Goal: Information Seeking & Learning: Compare options

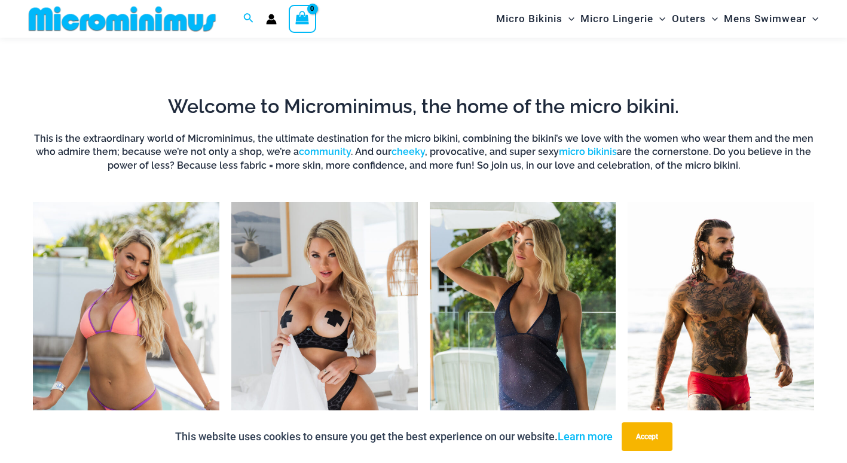
scroll to position [467, 0]
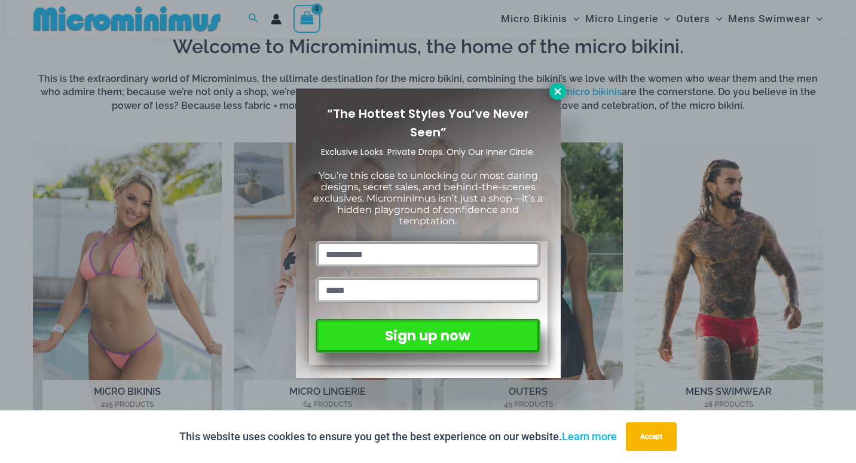
click at [557, 88] on icon at bounding box center [557, 91] width 11 height 11
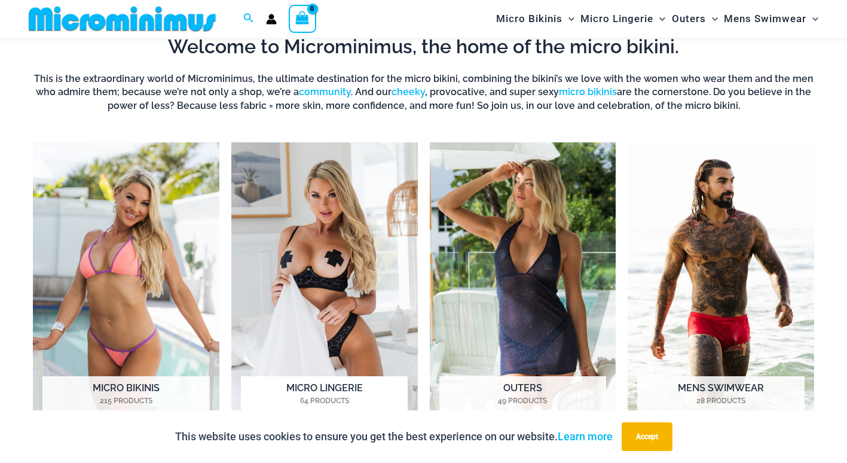
click at [313, 255] on img "Visit product category Micro Lingerie" at bounding box center [324, 286] width 186 height 288
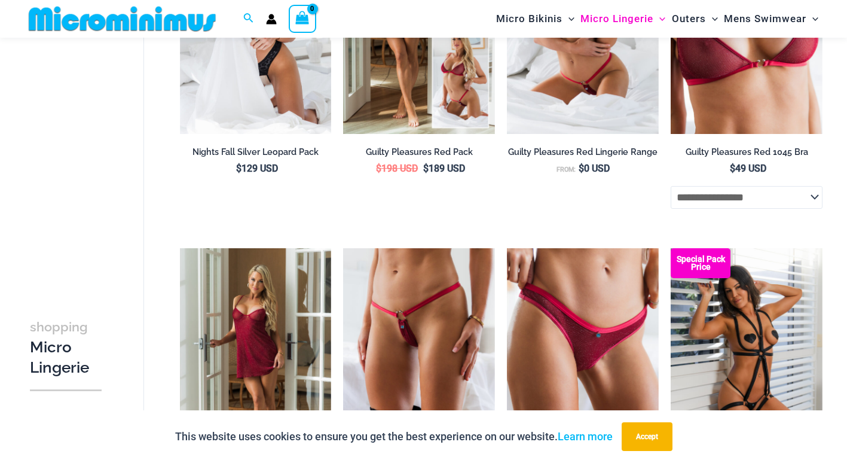
scroll to position [128, 0]
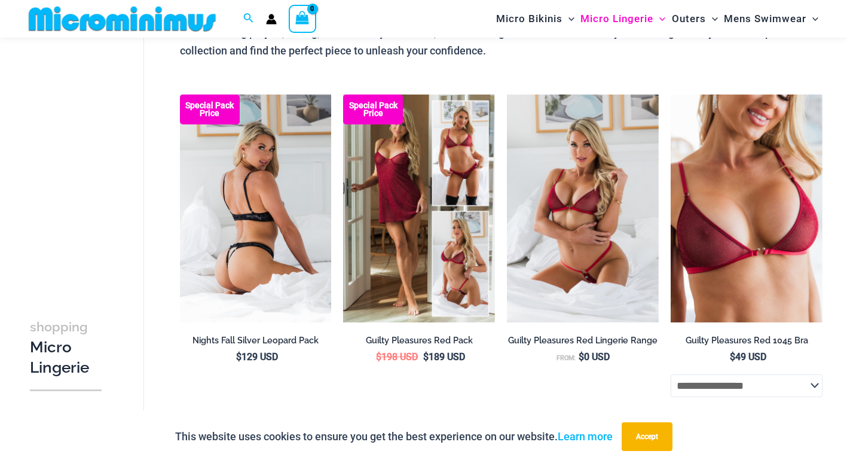
click at [258, 206] on img at bounding box center [256, 208] width 152 height 228
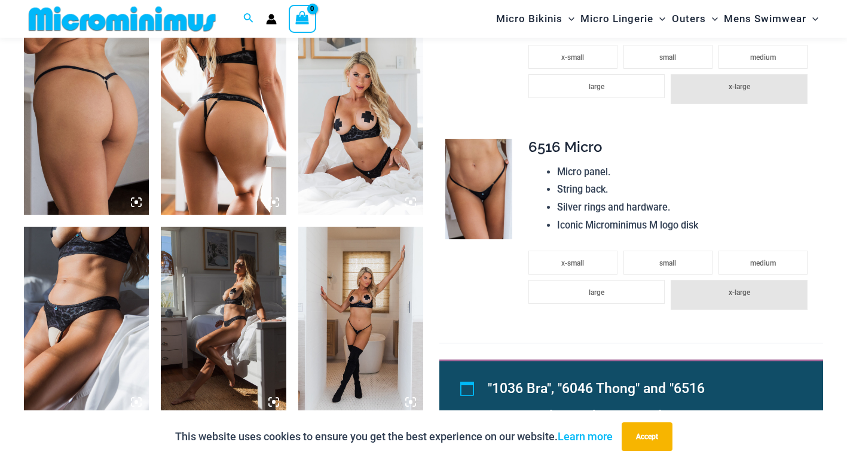
scroll to position [706, 0]
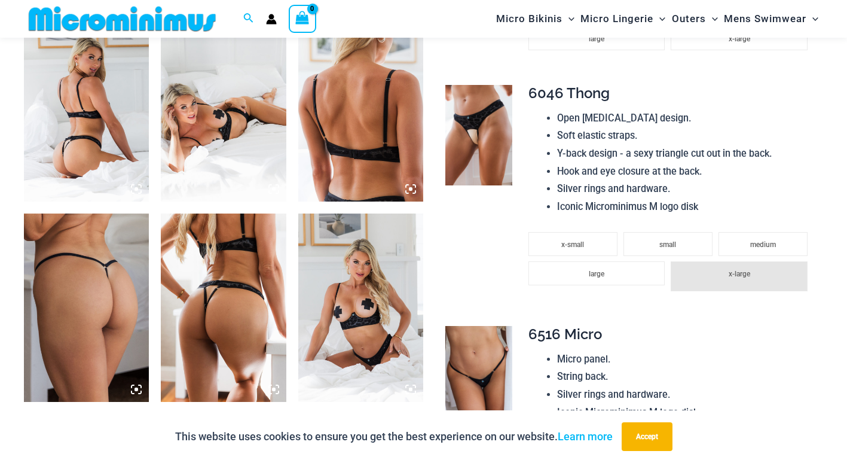
click at [69, 119] on img at bounding box center [86, 108] width 125 height 188
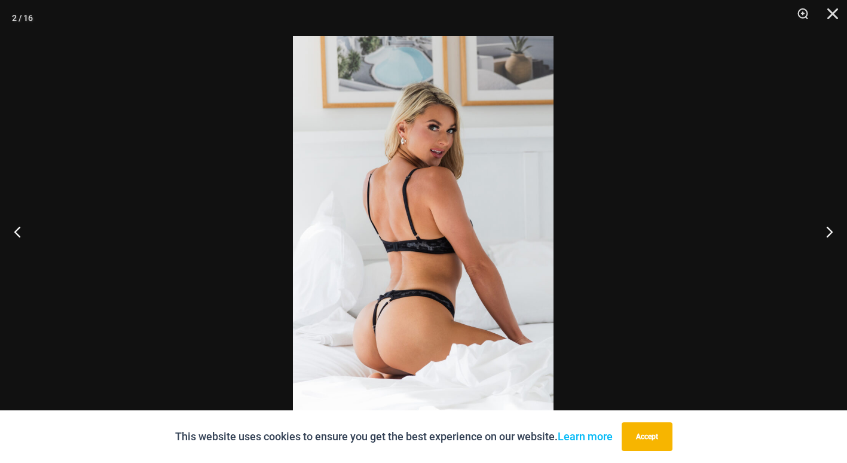
click at [464, 228] on img at bounding box center [423, 231] width 261 height 391
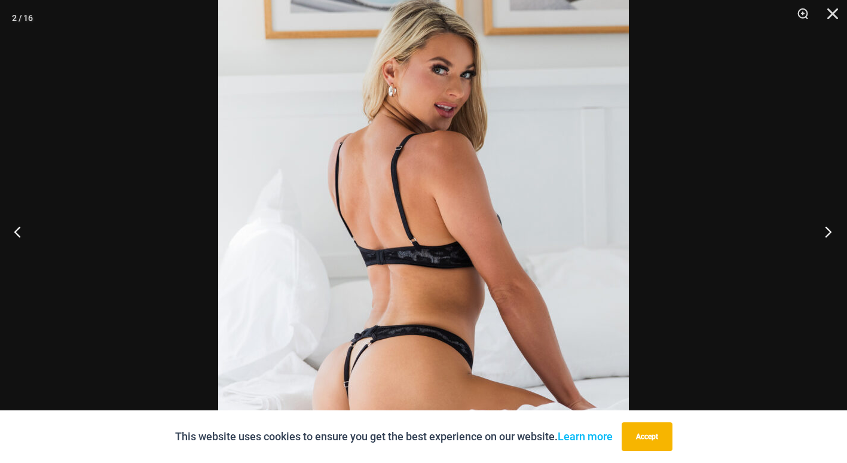
click at [831, 229] on button "Next" at bounding box center [824, 231] width 45 height 60
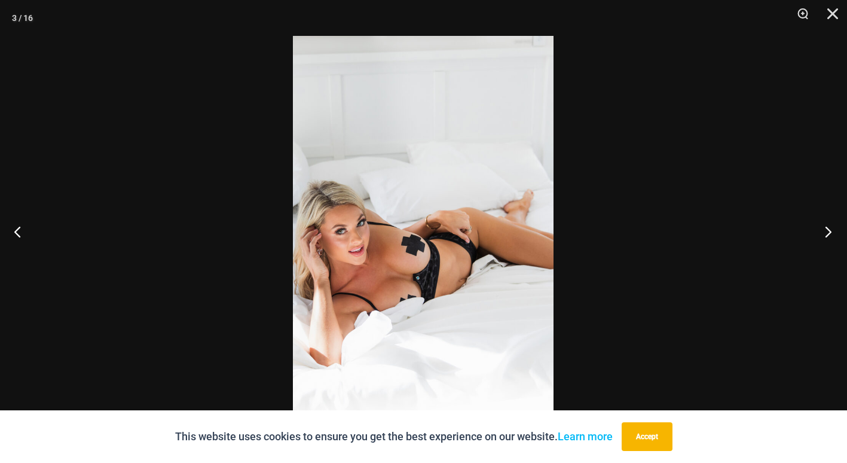
click at [831, 229] on button "Next" at bounding box center [824, 231] width 45 height 60
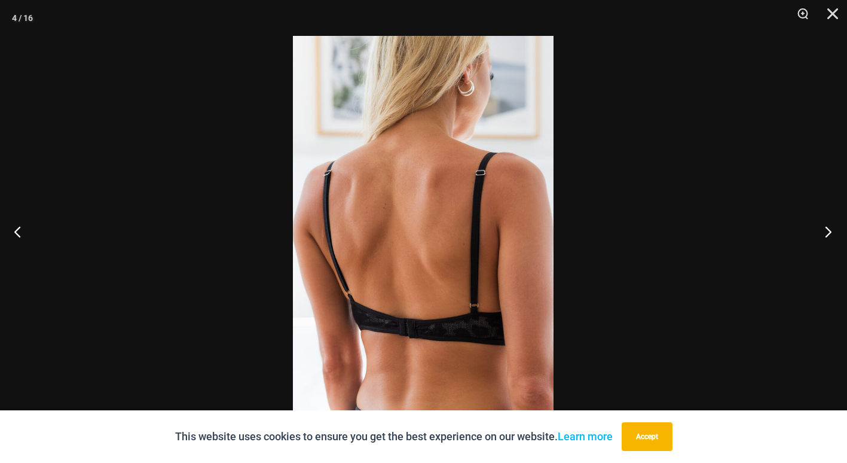
click at [831, 229] on button "Next" at bounding box center [824, 231] width 45 height 60
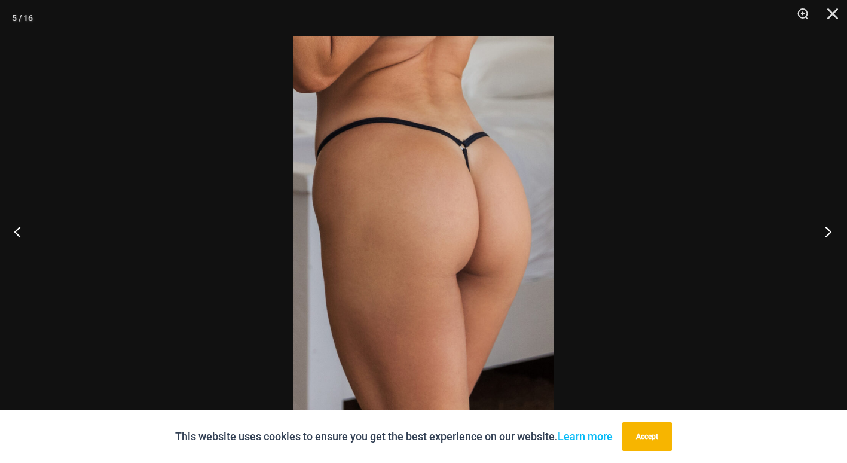
click at [831, 229] on button "Next" at bounding box center [824, 231] width 45 height 60
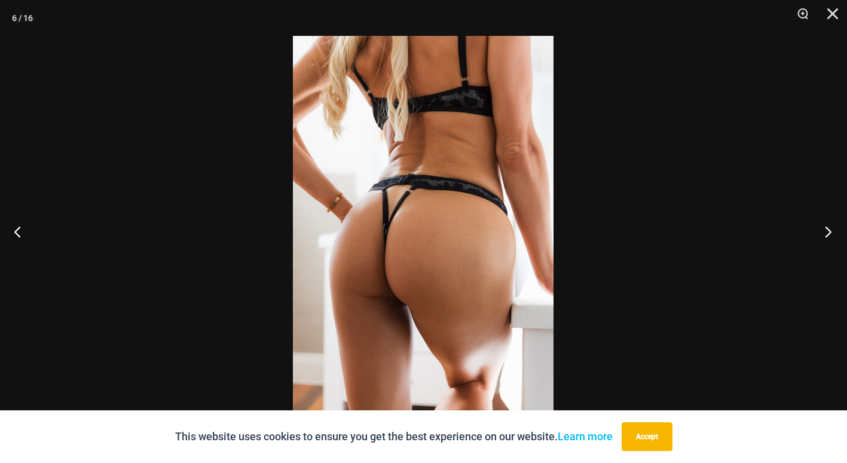
click at [831, 229] on button "Next" at bounding box center [824, 231] width 45 height 60
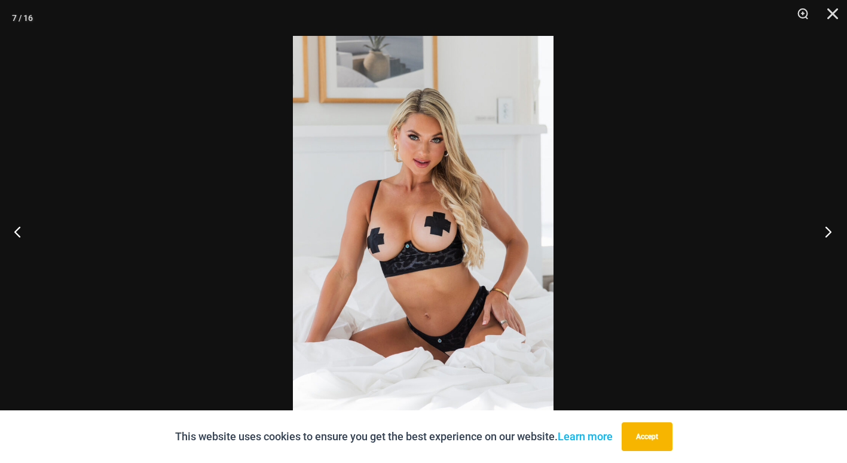
click at [831, 229] on button "Next" at bounding box center [824, 231] width 45 height 60
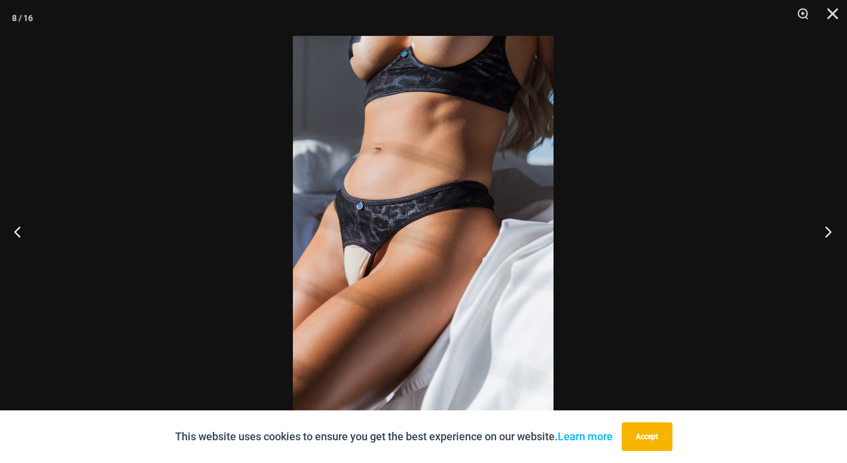
click at [831, 229] on button "Next" at bounding box center [824, 231] width 45 height 60
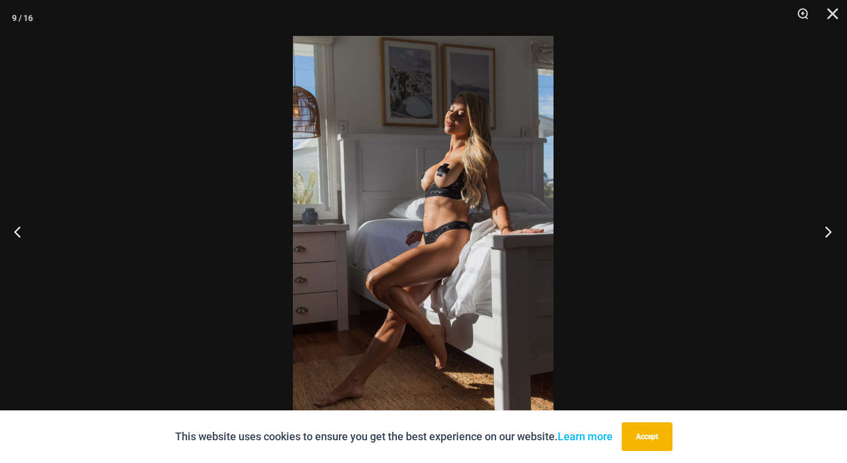
click at [831, 229] on button "Next" at bounding box center [824, 231] width 45 height 60
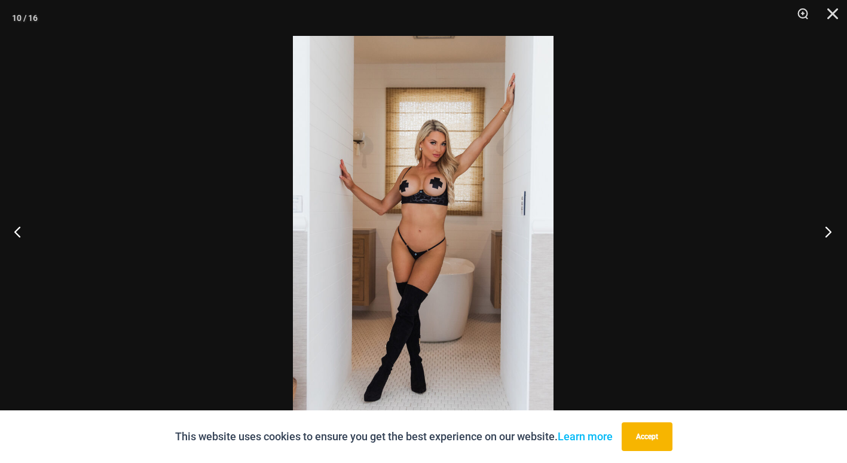
click at [831, 229] on button "Next" at bounding box center [824, 231] width 45 height 60
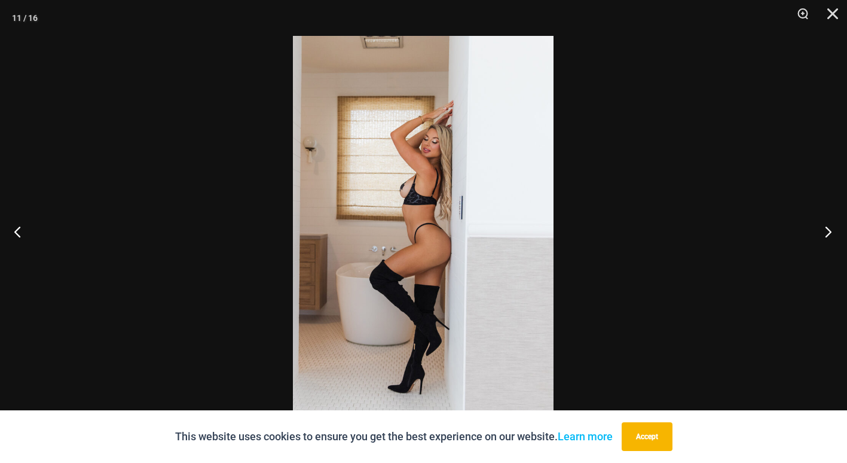
click at [831, 229] on button "Next" at bounding box center [824, 231] width 45 height 60
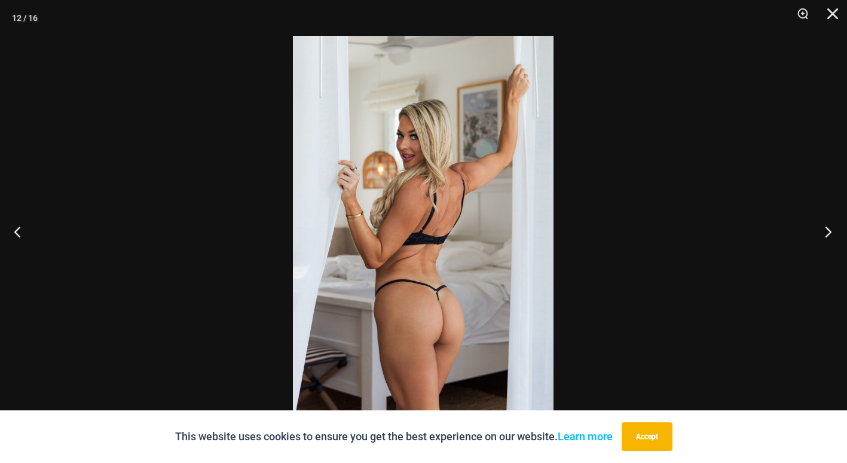
click at [832, 238] on button "Next" at bounding box center [824, 231] width 45 height 60
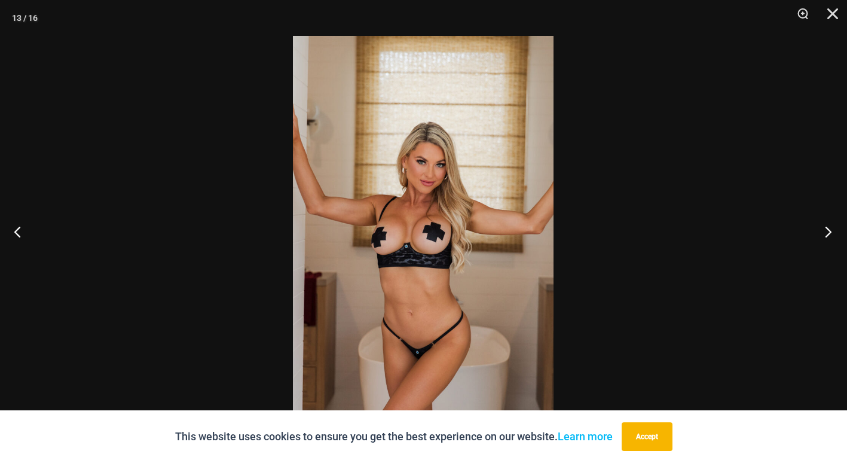
click at [829, 232] on button "Next" at bounding box center [824, 231] width 45 height 60
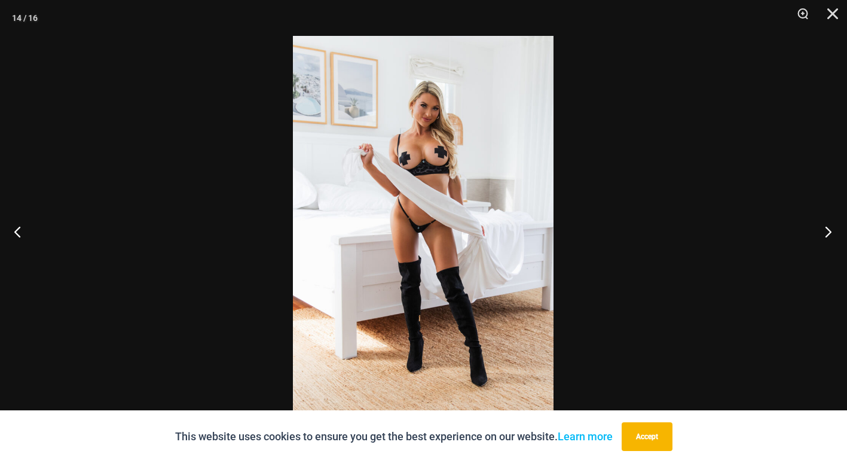
click at [828, 231] on button "Next" at bounding box center [824, 231] width 45 height 60
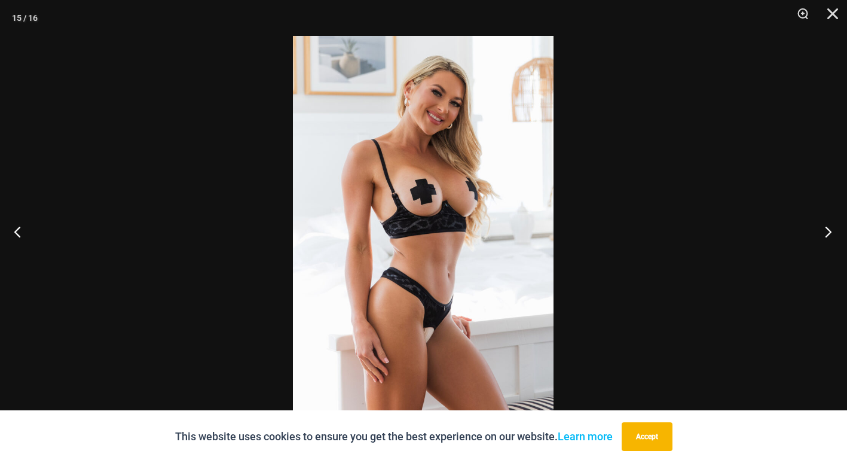
click at [828, 231] on button "Next" at bounding box center [824, 231] width 45 height 60
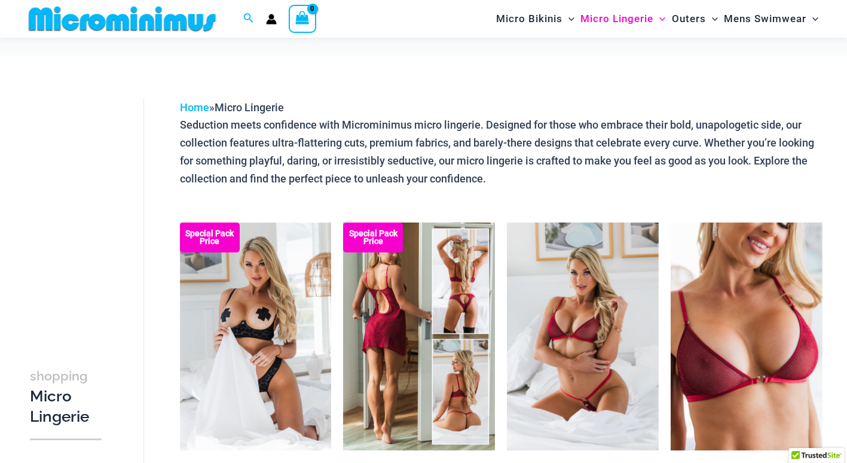
scroll to position [128, 0]
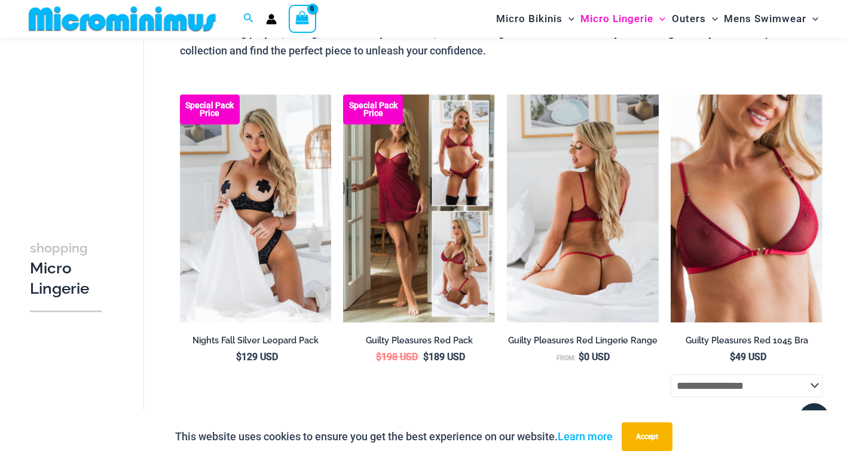
click at [604, 244] on img at bounding box center [583, 208] width 152 height 228
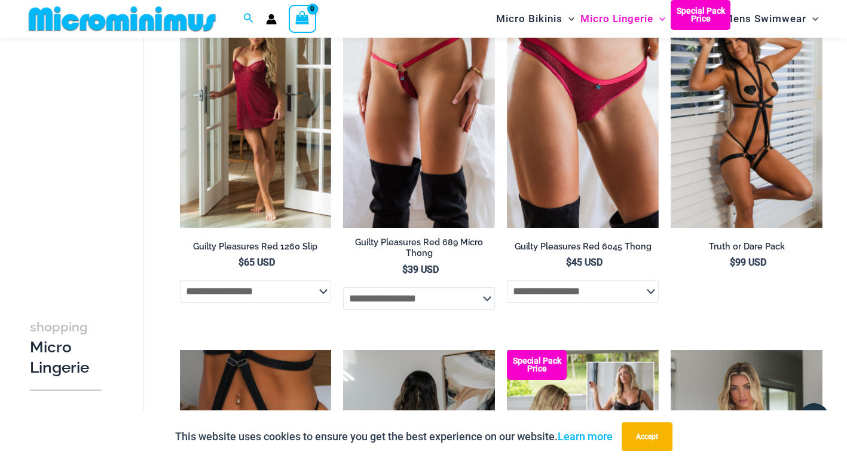
scroll to position [845, 0]
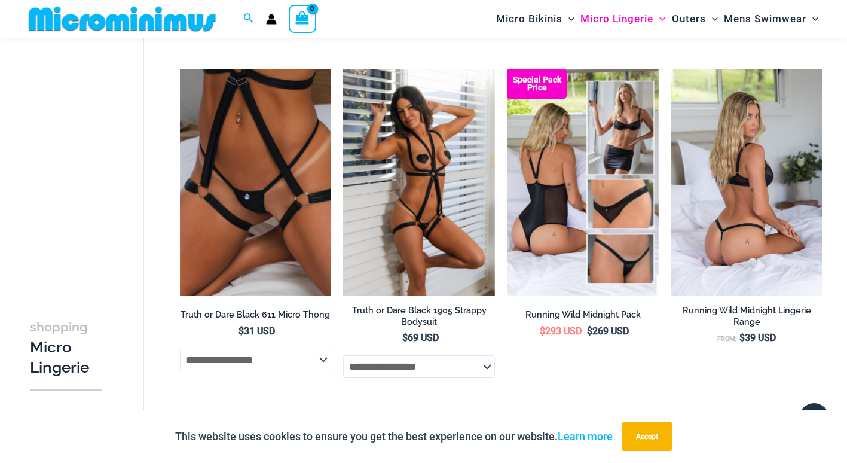
click at [745, 181] on img at bounding box center [746, 183] width 152 height 228
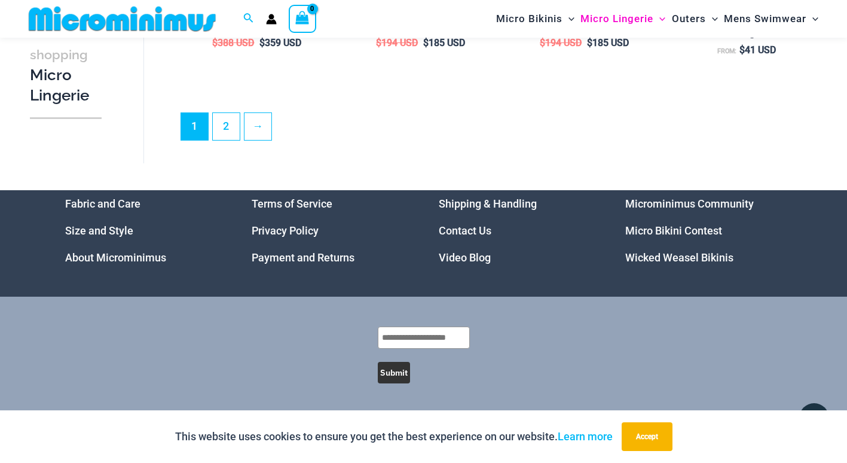
scroll to position [2638, 0]
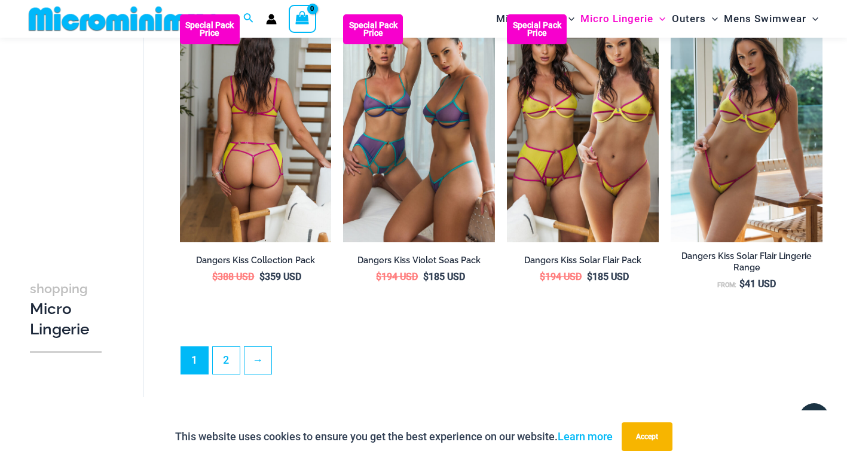
click at [247, 142] on img at bounding box center [256, 128] width 152 height 228
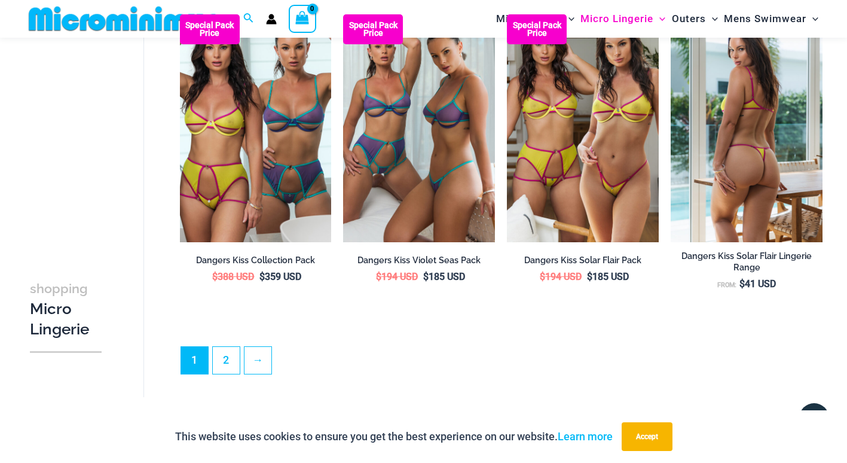
click at [756, 152] on img at bounding box center [746, 128] width 152 height 228
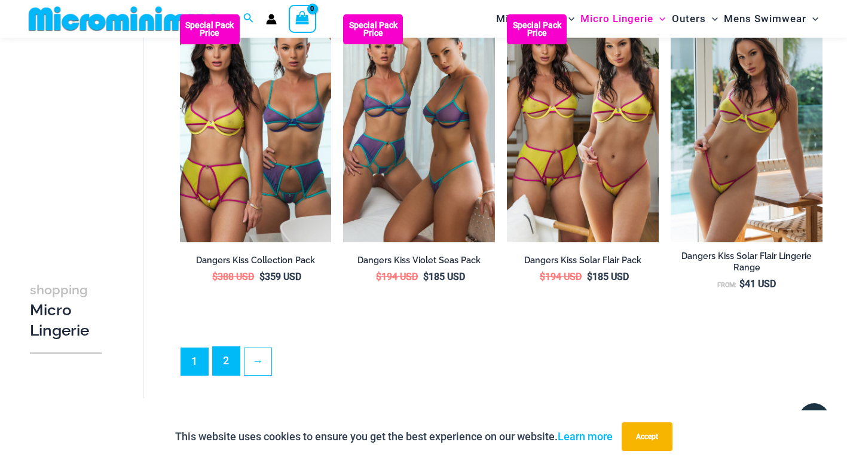
click at [225, 361] on link "2" at bounding box center [226, 361] width 27 height 28
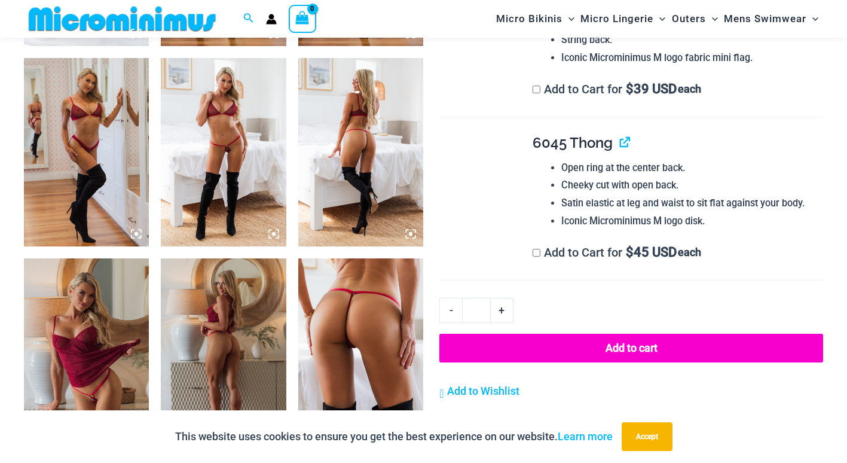
scroll to position [826, 0]
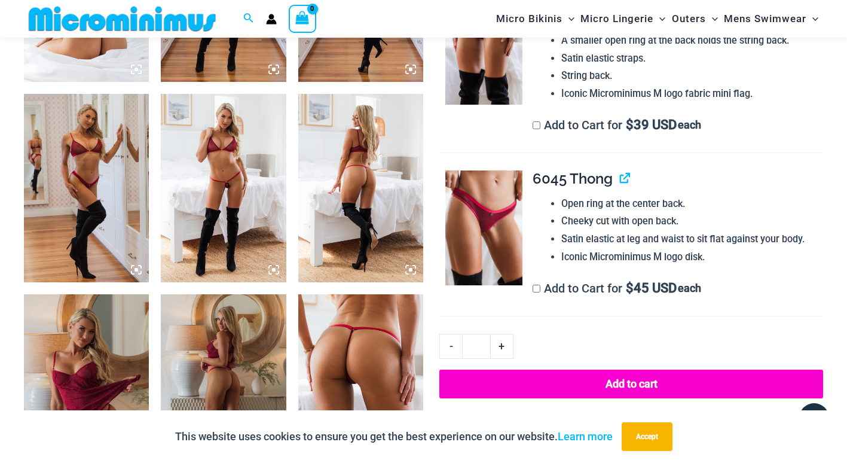
click at [219, 173] on img at bounding box center [223, 188] width 125 height 188
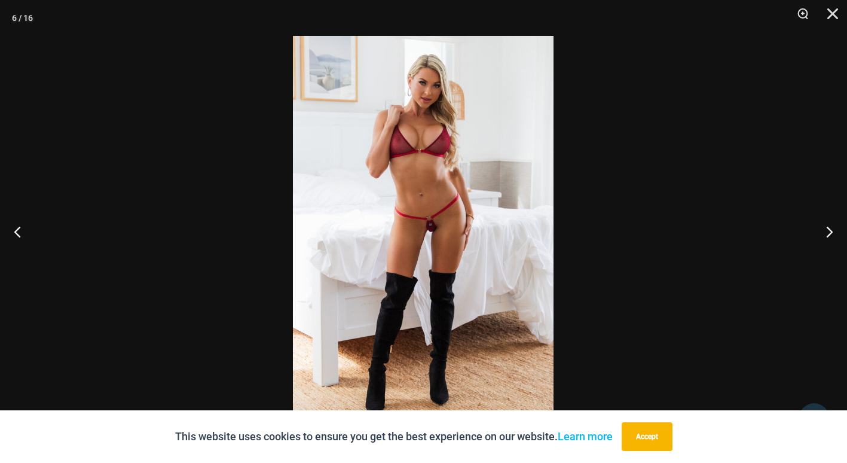
click at [457, 227] on img at bounding box center [423, 231] width 261 height 391
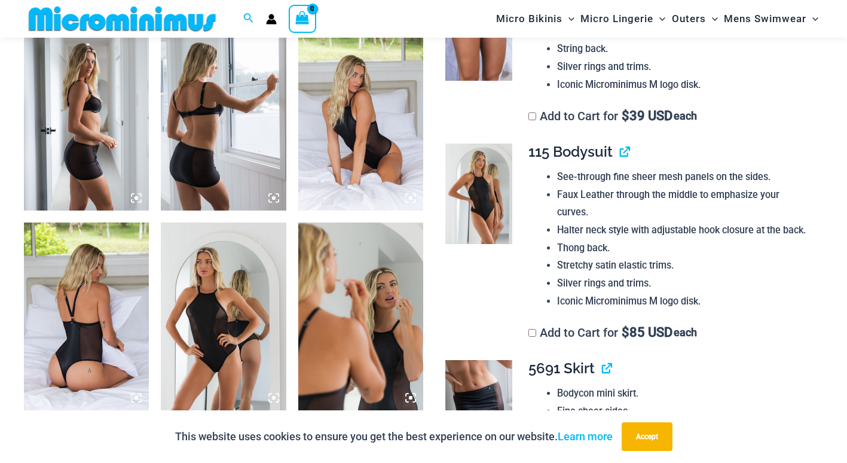
scroll to position [1195, 0]
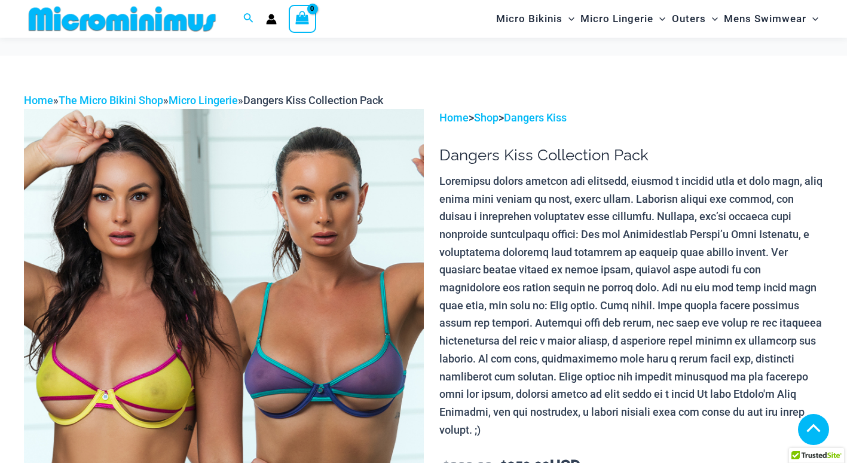
scroll to position [594, 0]
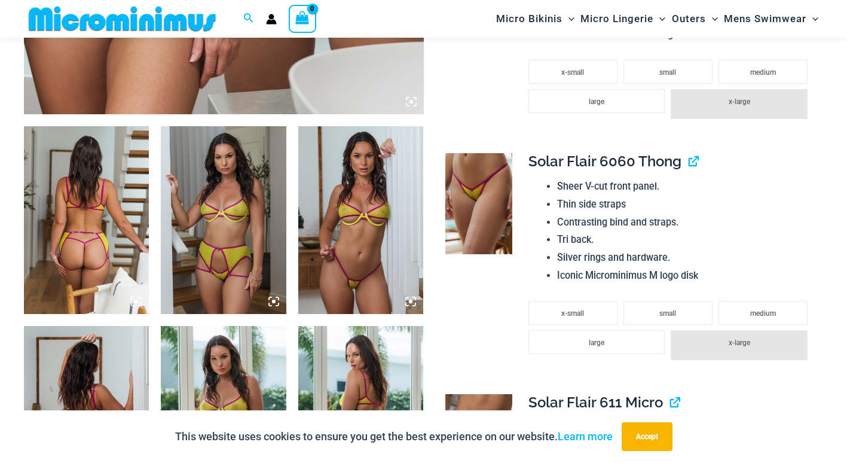
click at [72, 197] on img at bounding box center [86, 220] width 125 height 188
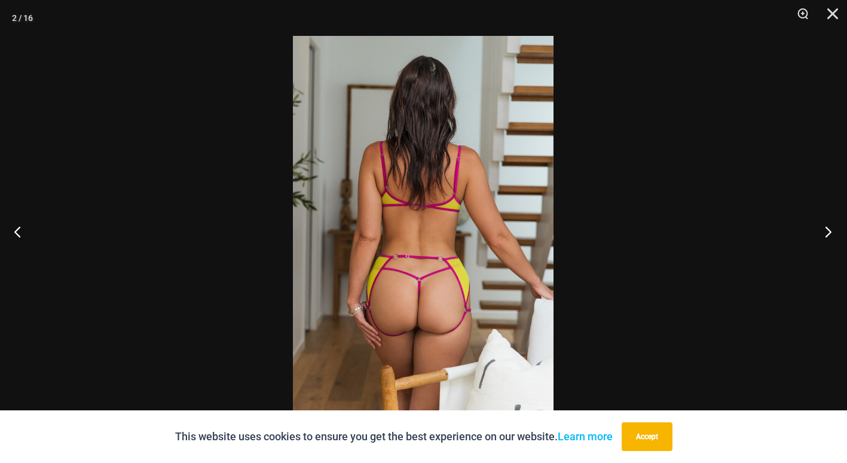
click at [828, 231] on button "Next" at bounding box center [824, 231] width 45 height 60
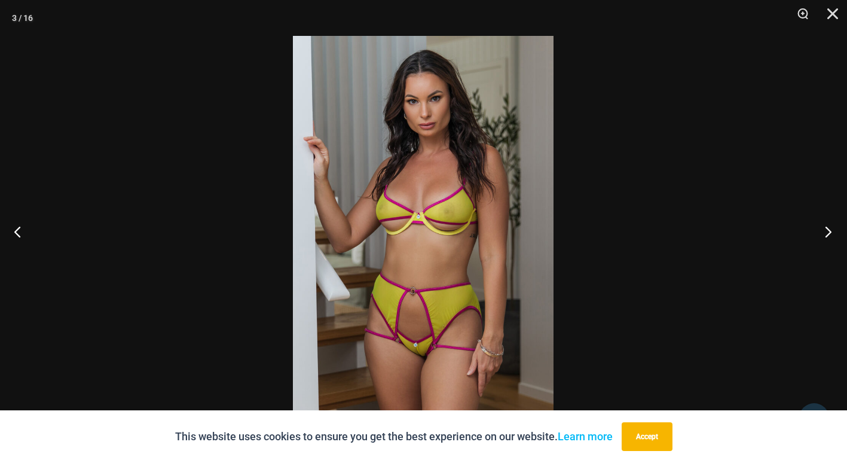
click at [827, 228] on button "Next" at bounding box center [824, 231] width 45 height 60
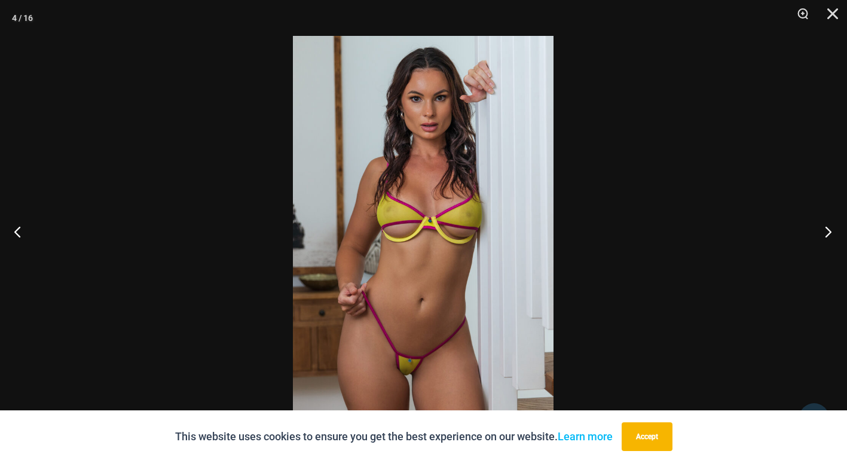
click at [829, 229] on button "Next" at bounding box center [824, 231] width 45 height 60
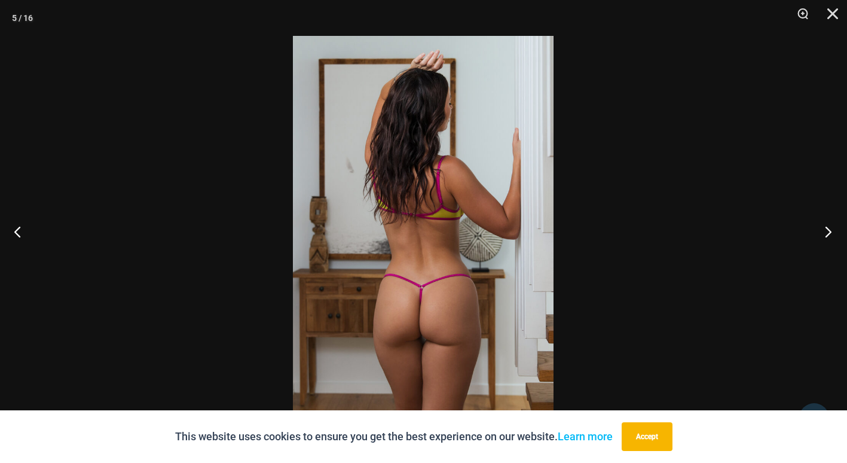
click at [829, 229] on button "Next" at bounding box center [824, 231] width 45 height 60
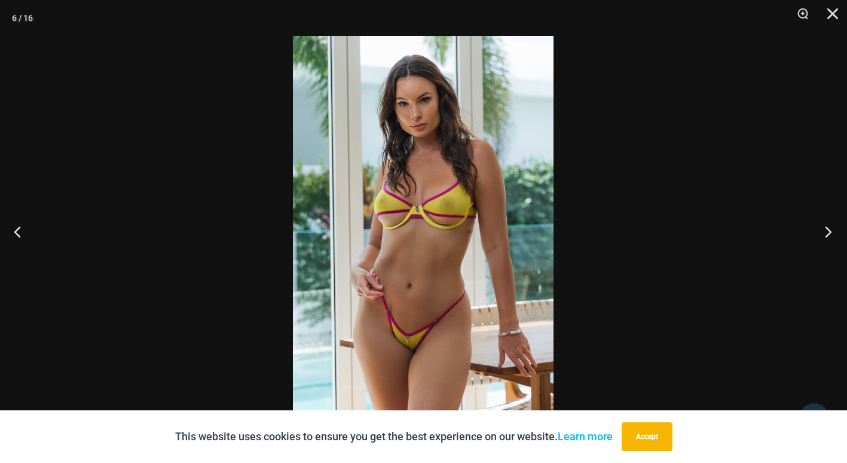
click at [828, 229] on button "Next" at bounding box center [824, 231] width 45 height 60
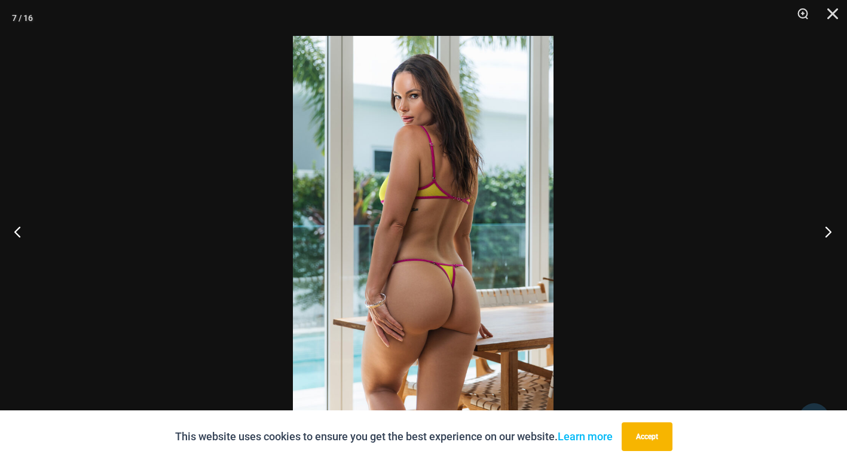
click at [828, 229] on button "Next" at bounding box center [824, 231] width 45 height 60
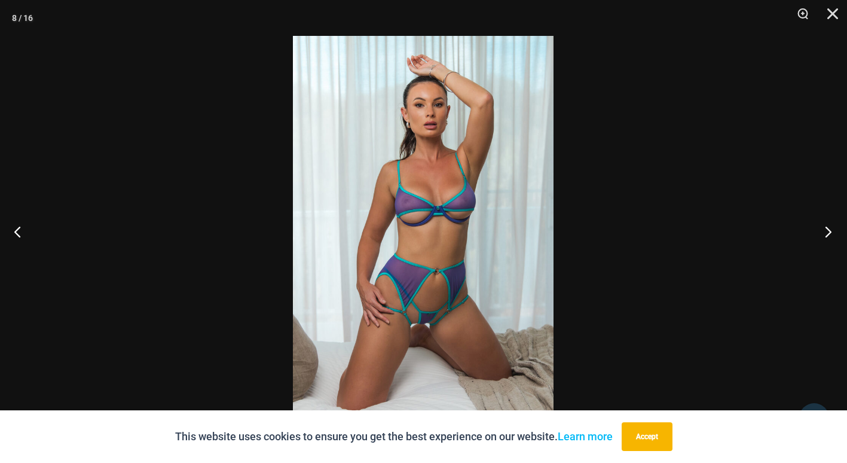
click at [828, 229] on button "Next" at bounding box center [824, 231] width 45 height 60
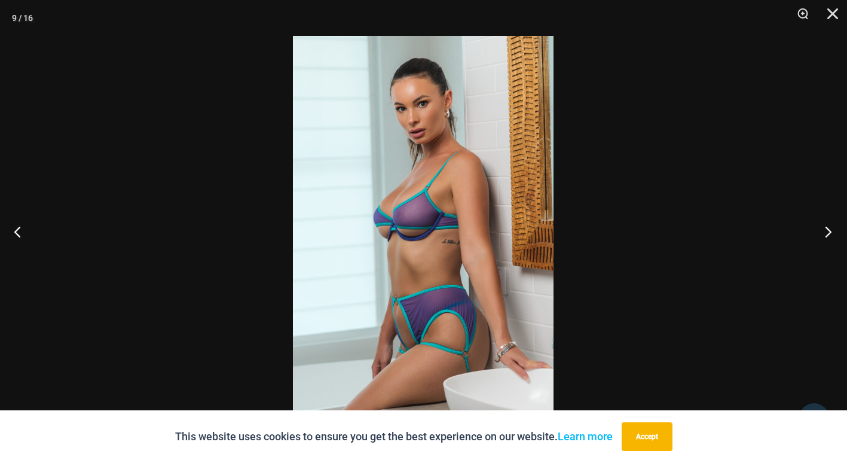
click at [828, 229] on button "Next" at bounding box center [824, 231] width 45 height 60
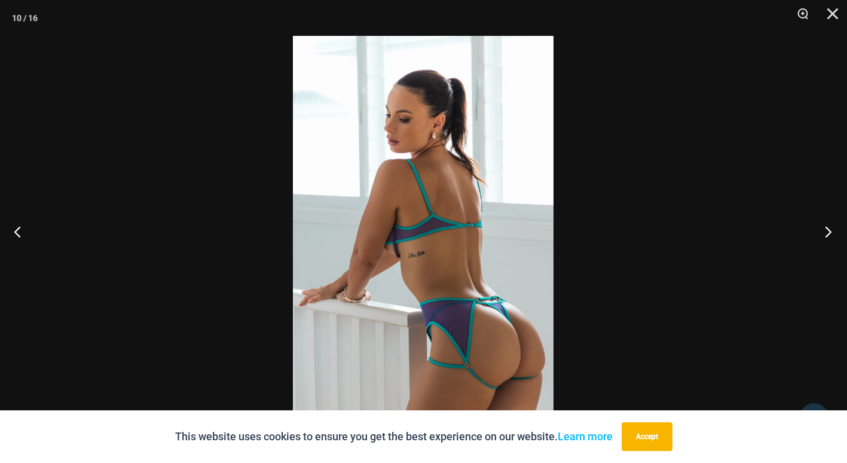
click at [832, 231] on button "Next" at bounding box center [824, 231] width 45 height 60
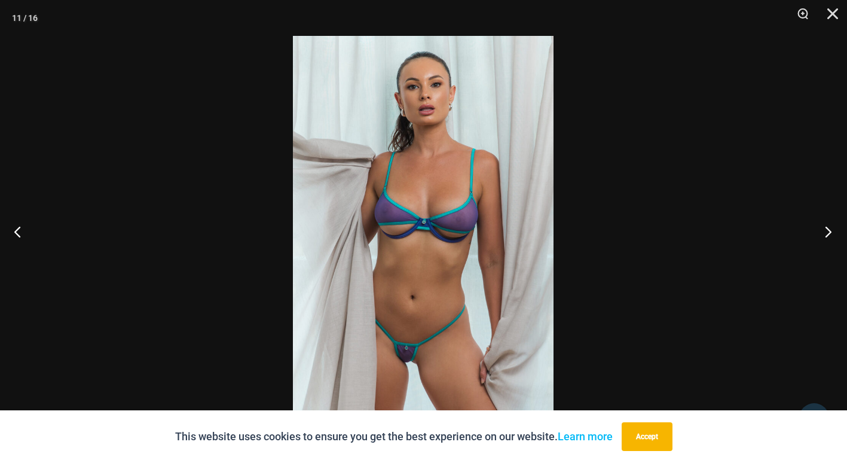
click at [832, 231] on button "Next" at bounding box center [824, 231] width 45 height 60
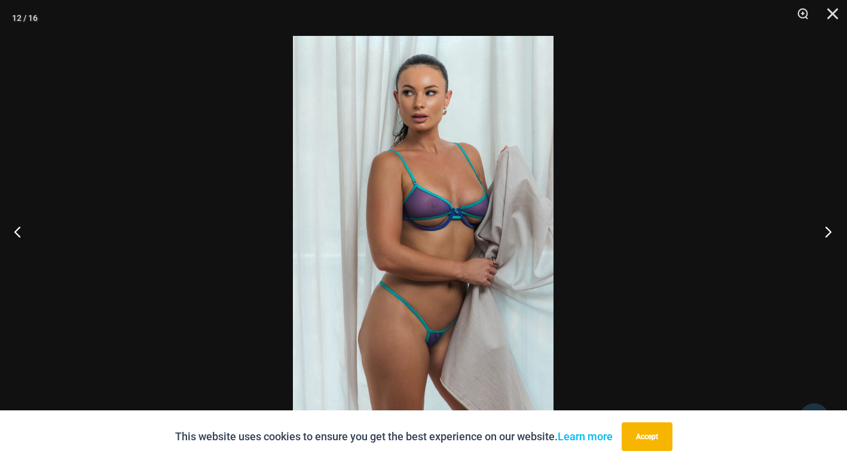
click at [832, 231] on button "Next" at bounding box center [824, 231] width 45 height 60
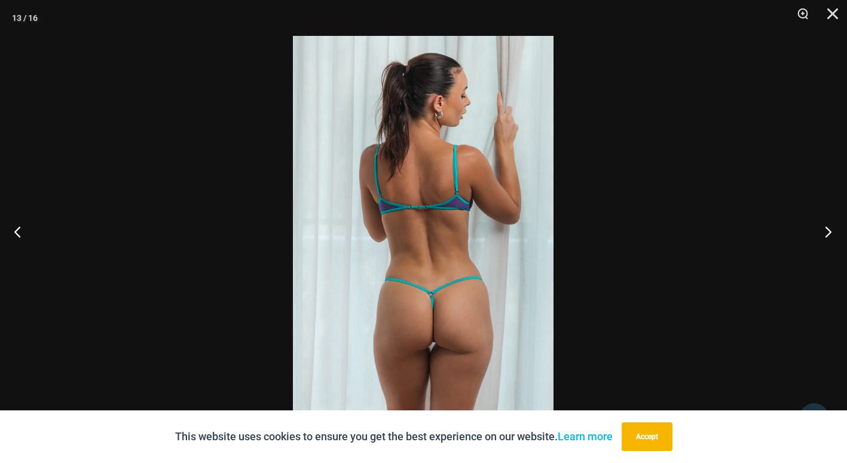
click at [832, 231] on button "Next" at bounding box center [824, 231] width 45 height 60
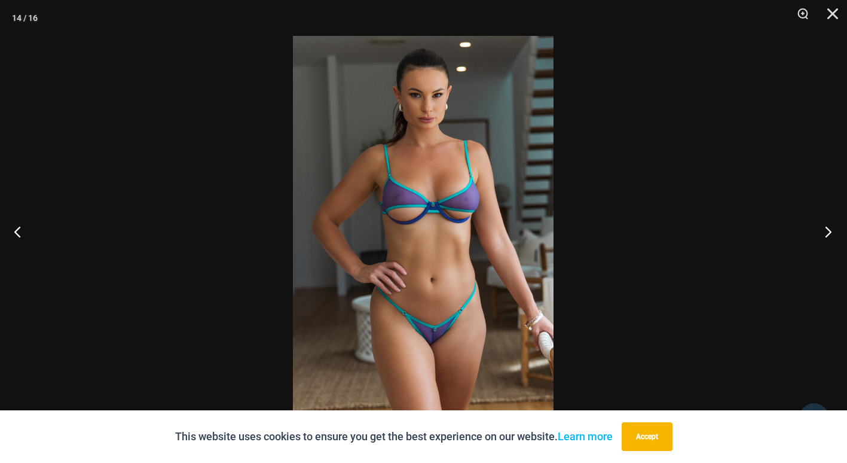
click at [832, 231] on button "Next" at bounding box center [824, 231] width 45 height 60
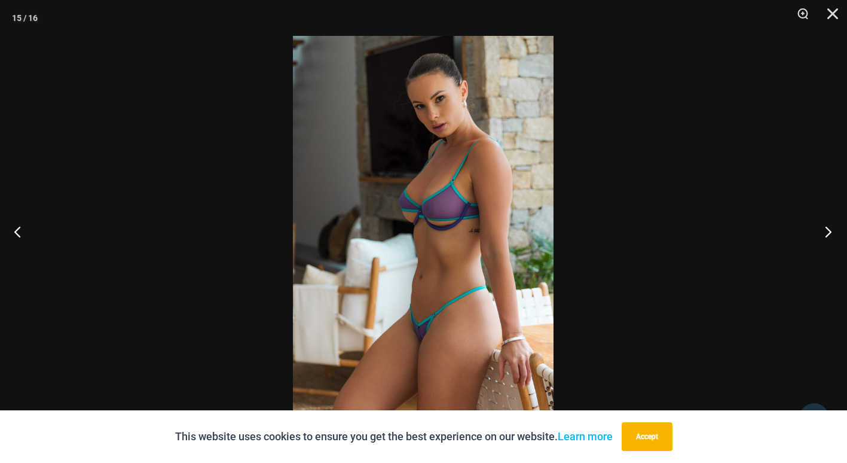
click at [832, 231] on button "Next" at bounding box center [824, 231] width 45 height 60
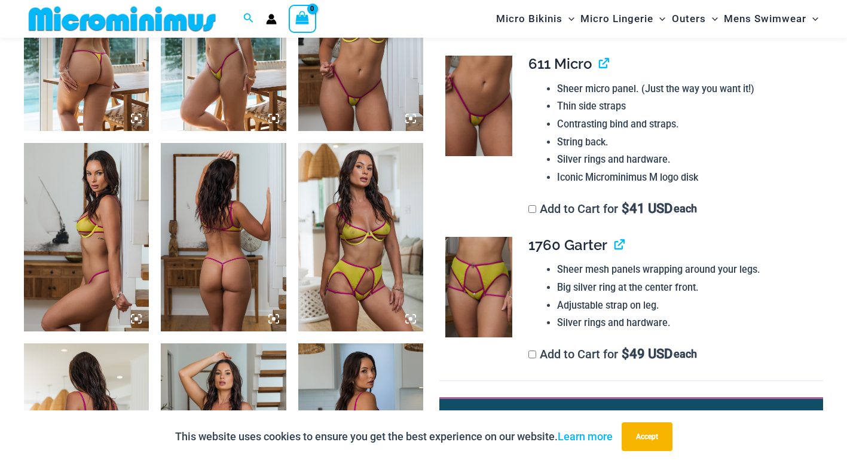
scroll to position [598, 0]
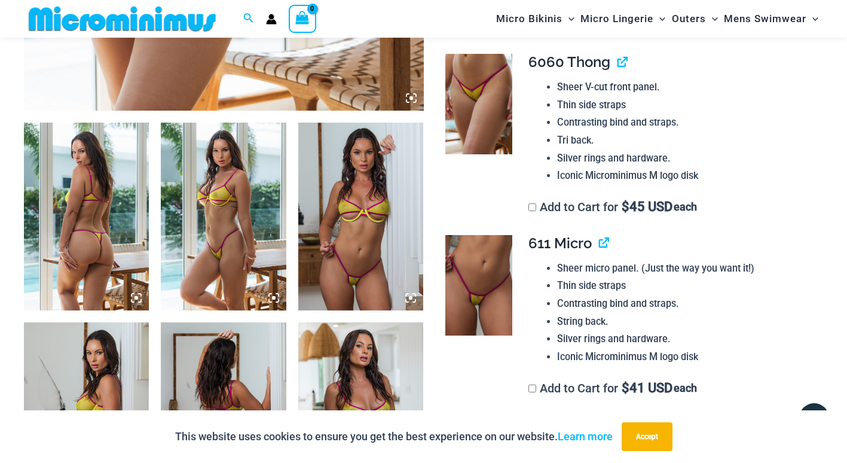
click at [76, 208] on img at bounding box center [86, 217] width 125 height 188
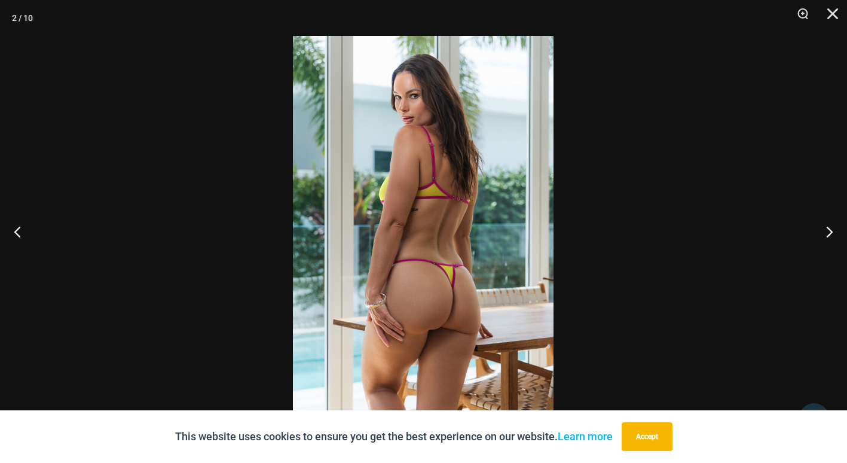
click at [446, 274] on img at bounding box center [423, 231] width 261 height 391
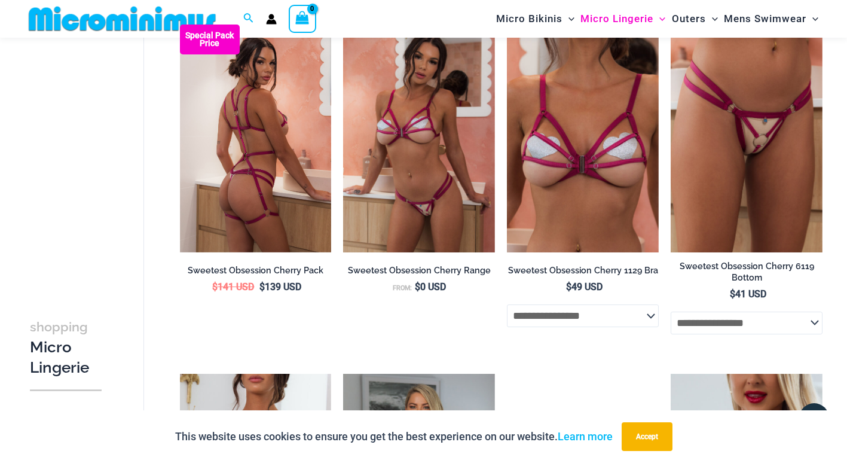
scroll to position [1727, 0]
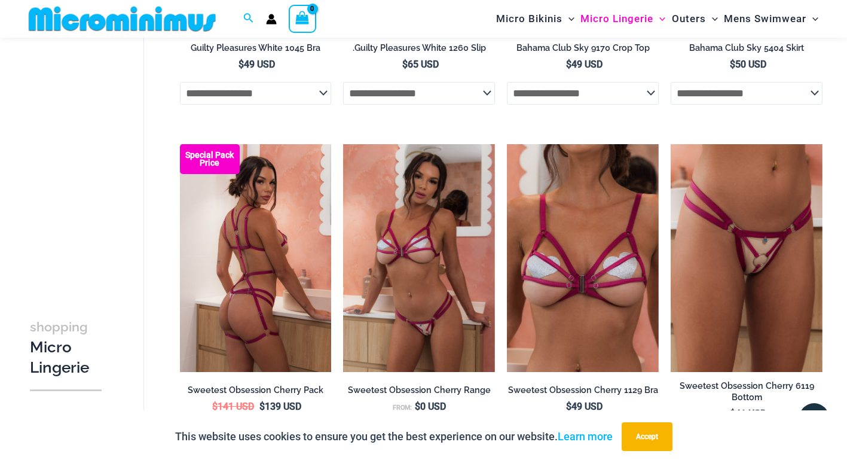
click at [244, 292] on img at bounding box center [256, 258] width 152 height 228
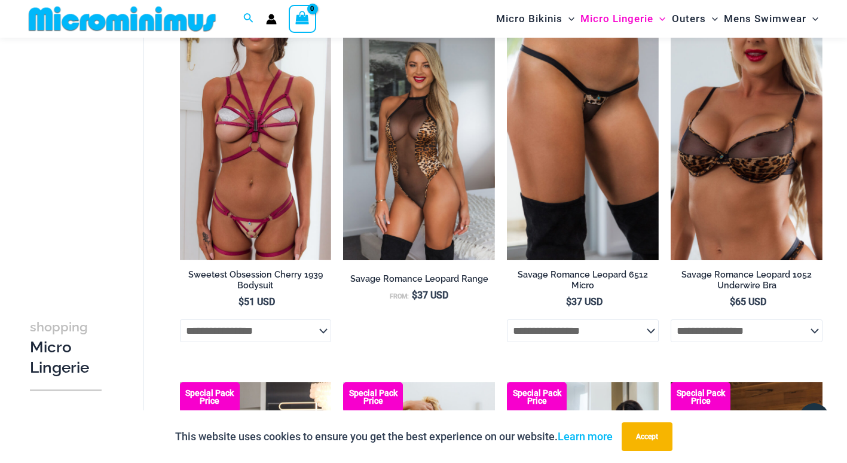
scroll to position [2145, 0]
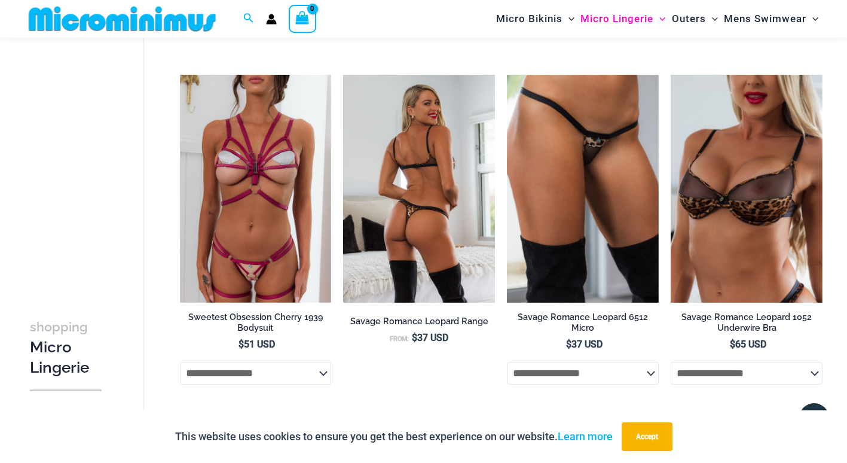
click at [427, 219] on img at bounding box center [419, 189] width 152 height 228
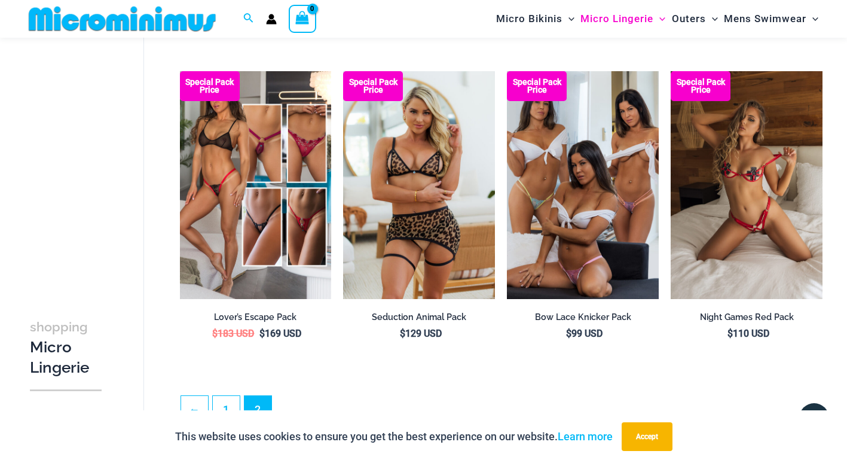
scroll to position [2504, 0]
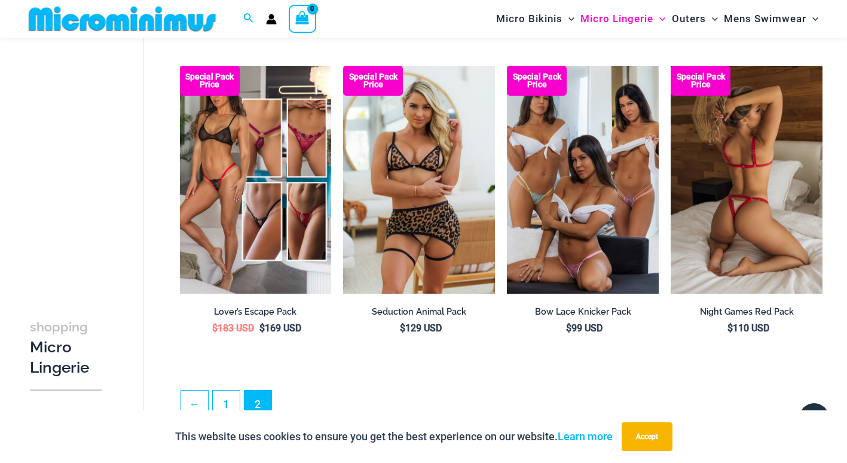
click at [755, 186] on img at bounding box center [746, 180] width 152 height 228
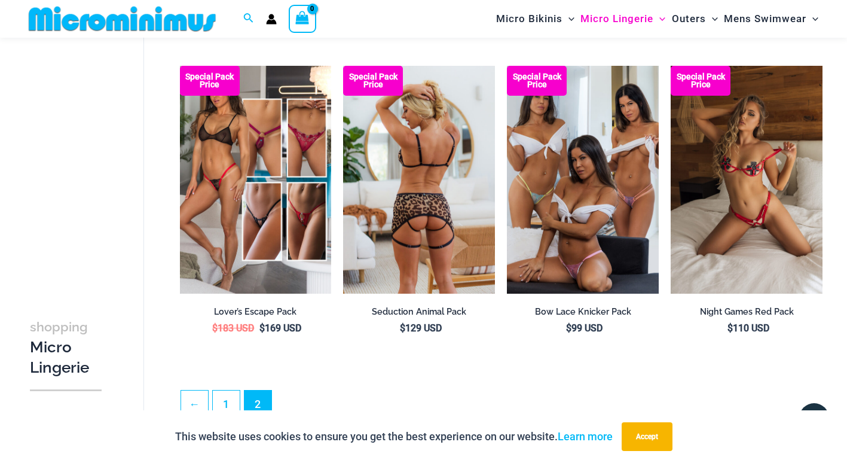
click at [421, 195] on img at bounding box center [419, 180] width 152 height 228
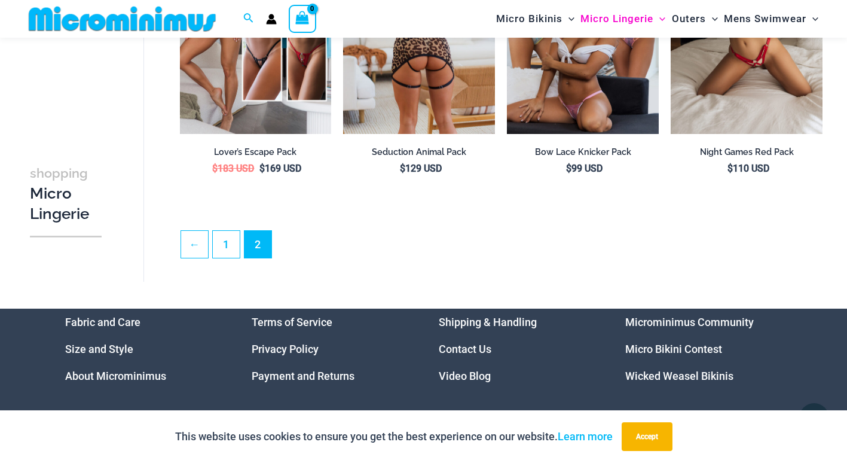
scroll to position [2794, 0]
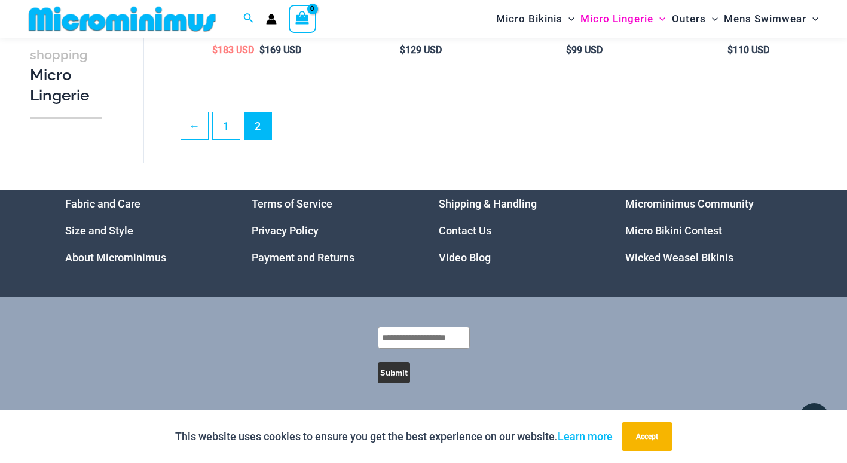
click at [670, 231] on link "Micro Bikini Contest" at bounding box center [673, 230] width 97 height 13
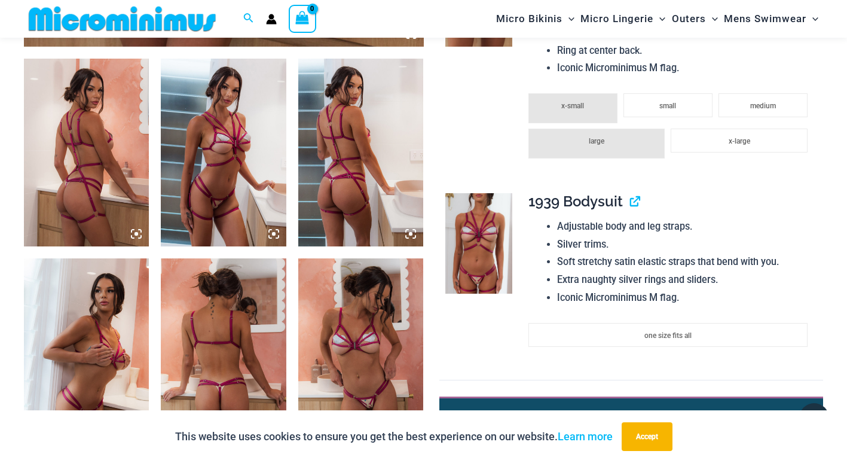
scroll to position [657, 0]
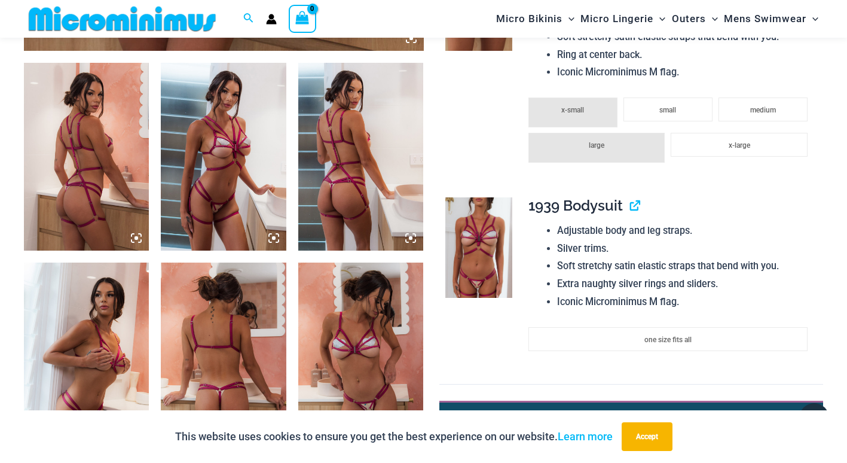
click at [87, 163] on img at bounding box center [86, 157] width 125 height 188
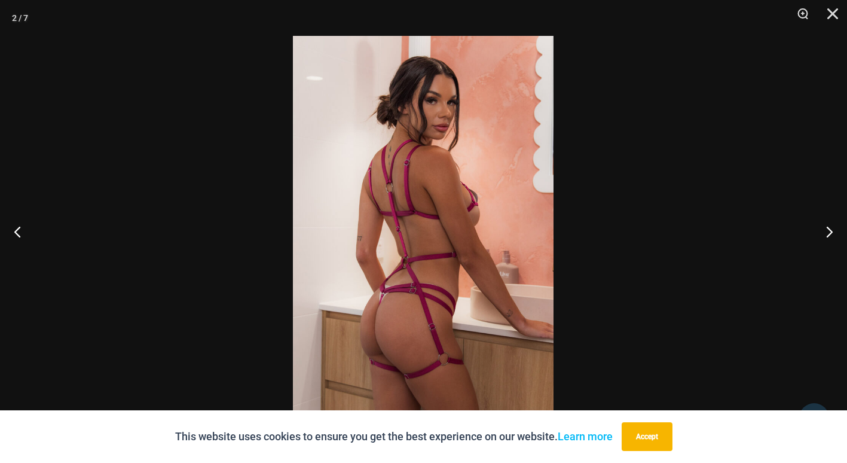
click at [425, 308] on img at bounding box center [423, 231] width 261 height 391
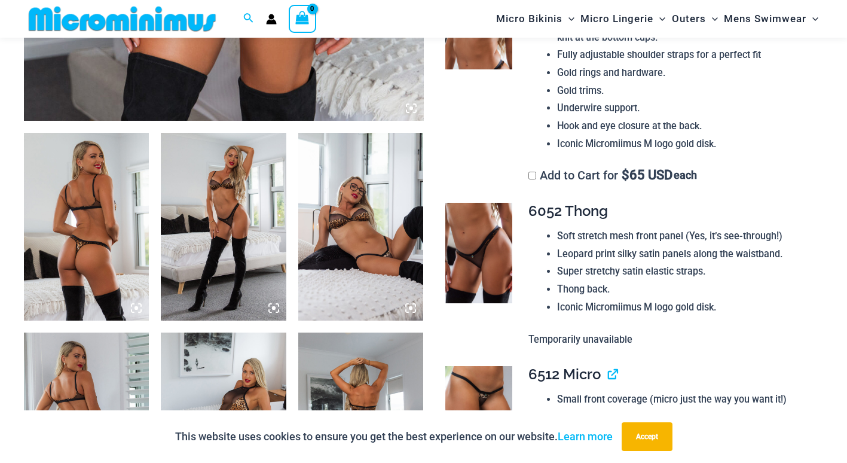
scroll to position [598, 0]
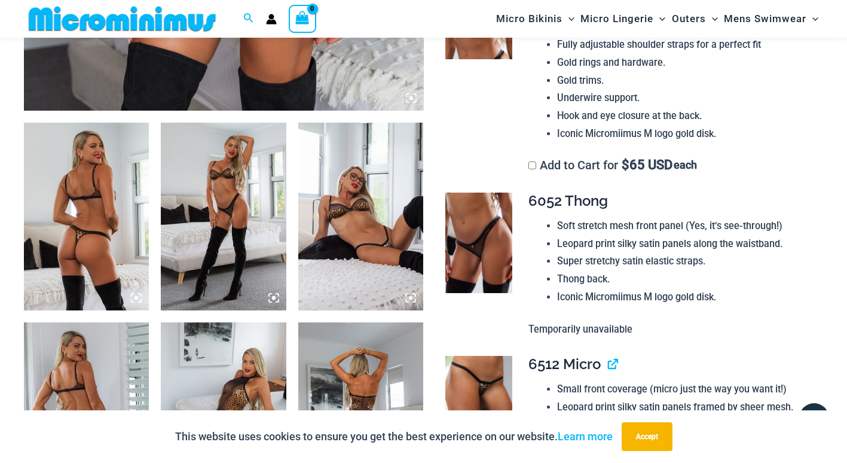
click at [76, 203] on img at bounding box center [86, 217] width 125 height 188
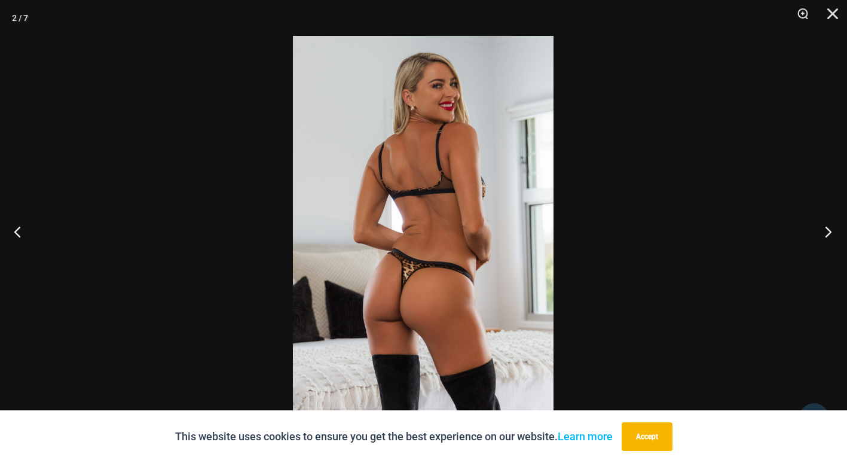
click at [828, 231] on button "Next" at bounding box center [824, 231] width 45 height 60
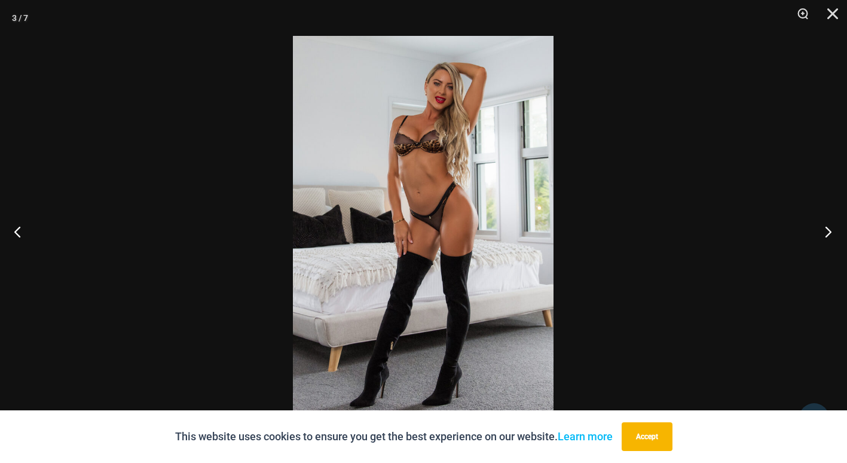
click at [828, 231] on button "Next" at bounding box center [824, 231] width 45 height 60
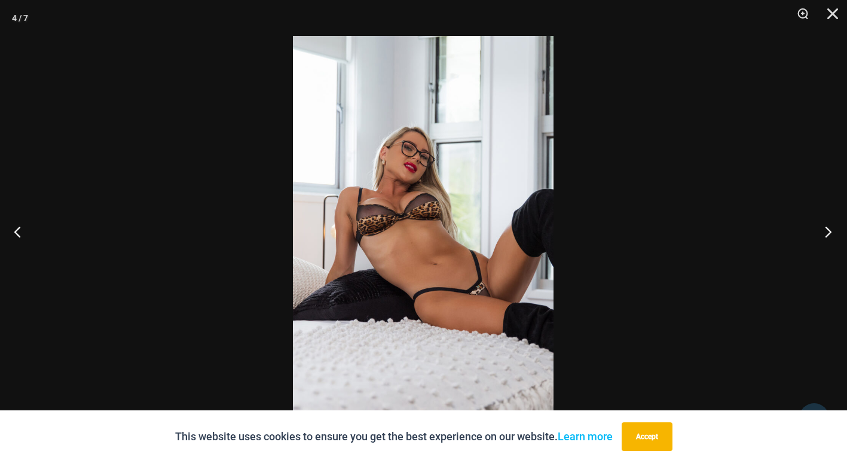
click at [828, 231] on button "Next" at bounding box center [824, 231] width 45 height 60
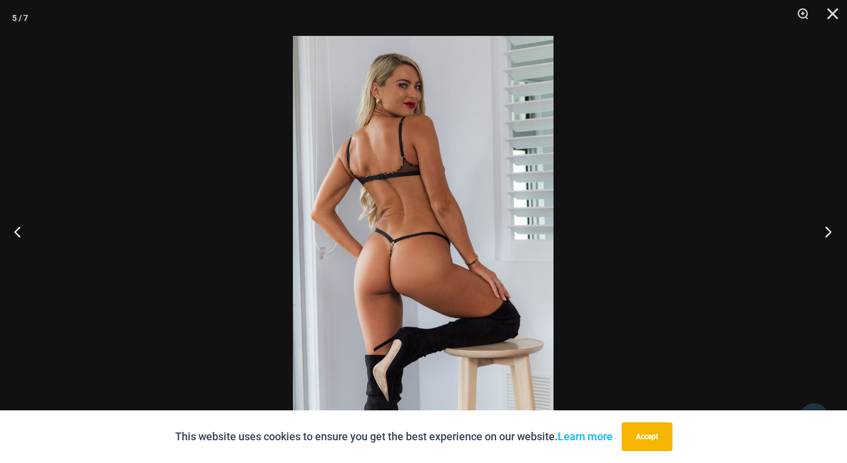
click at [828, 229] on button "Next" at bounding box center [824, 231] width 45 height 60
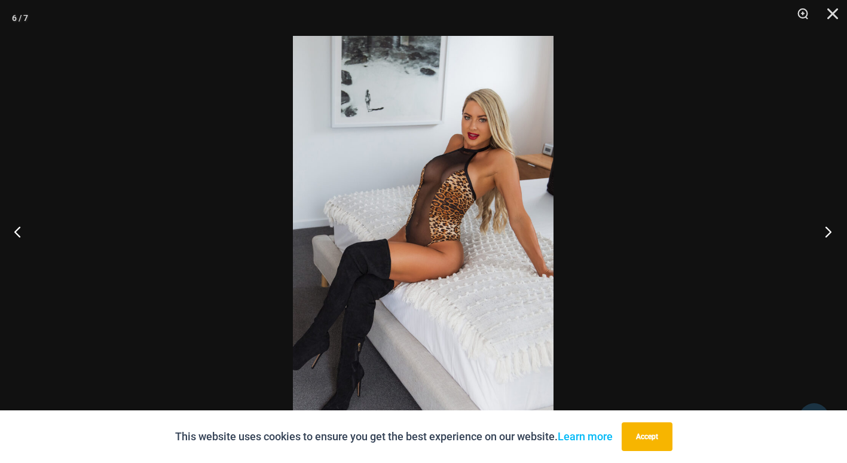
click at [828, 229] on button "Next" at bounding box center [824, 231] width 45 height 60
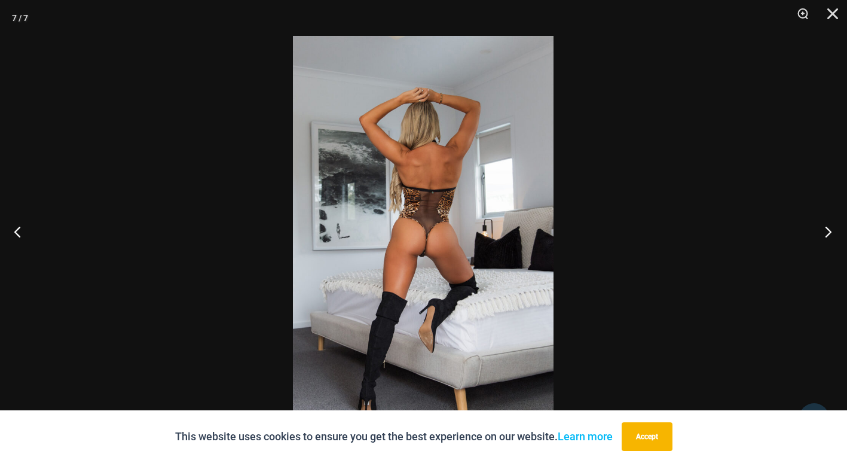
click at [828, 229] on button "Next" at bounding box center [824, 231] width 45 height 60
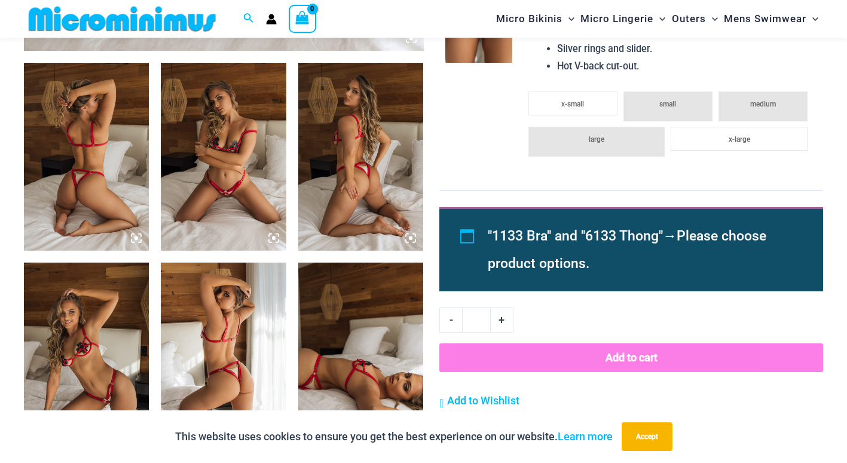
scroll to position [657, 0]
click at [349, 156] on img at bounding box center [360, 157] width 125 height 188
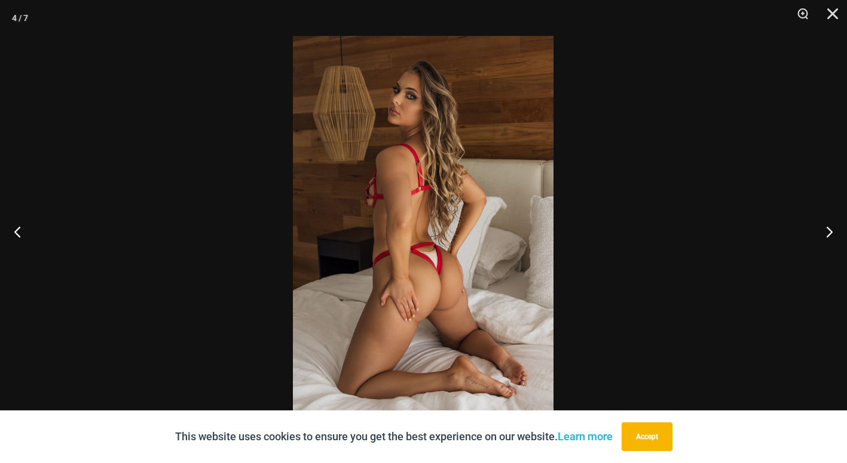
click at [479, 289] on img at bounding box center [423, 231] width 261 height 391
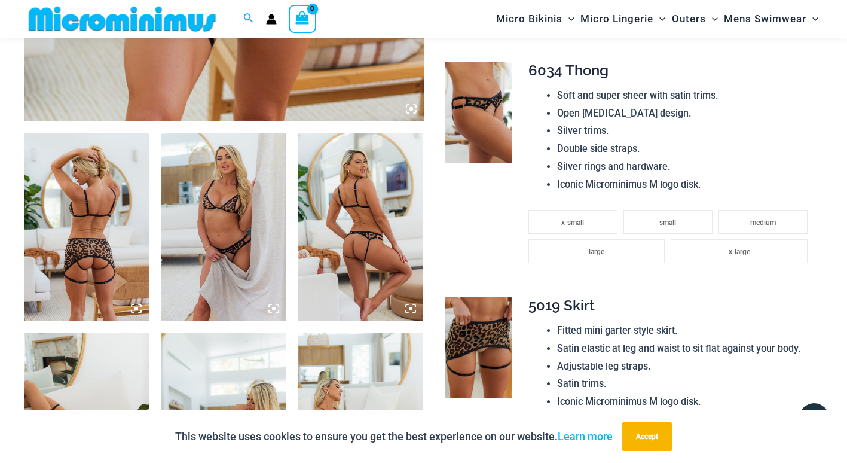
scroll to position [587, 0]
click at [86, 214] on img at bounding box center [86, 227] width 125 height 188
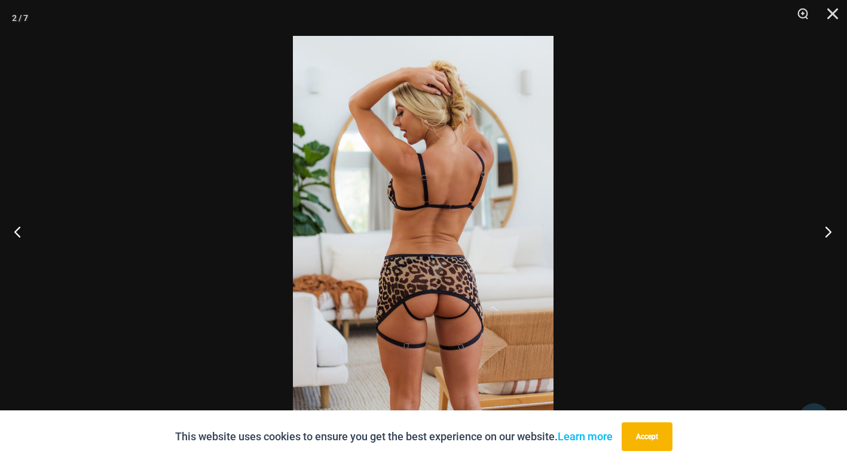
click at [826, 229] on button "Next" at bounding box center [824, 231] width 45 height 60
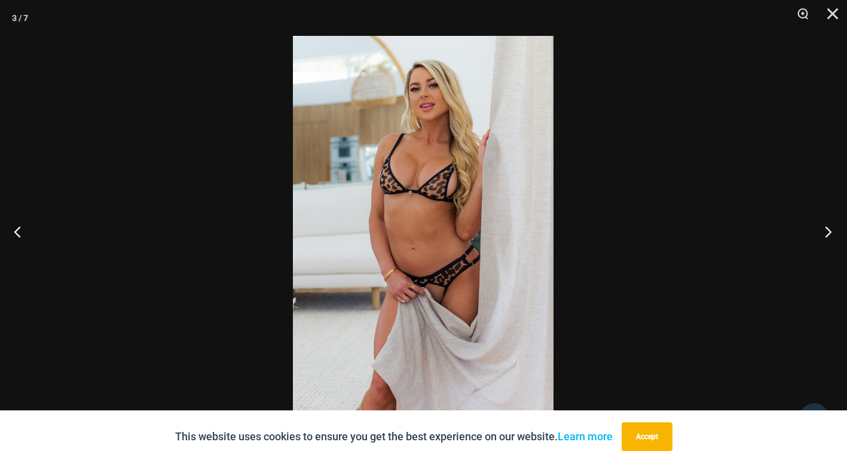
click at [826, 229] on button "Next" at bounding box center [824, 231] width 45 height 60
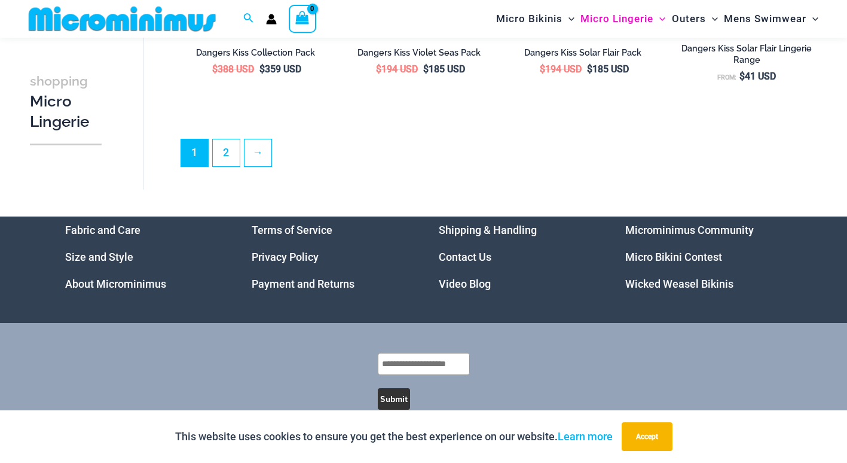
scroll to position [2877, 0]
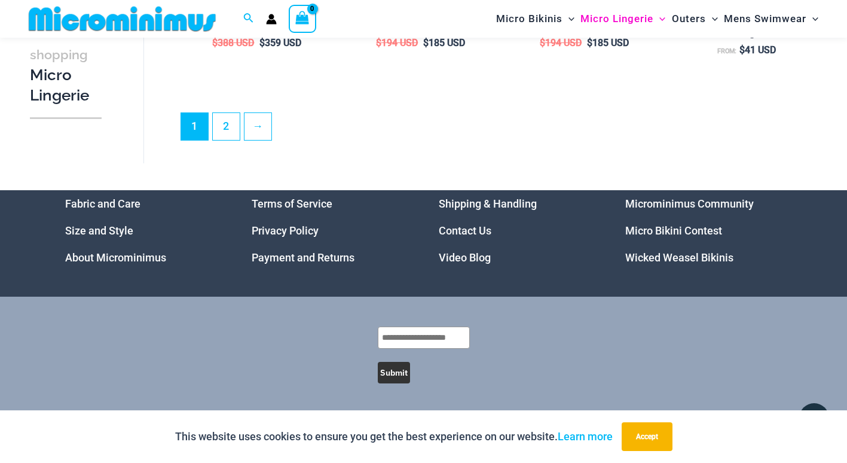
click at [681, 255] on link "Wicked Weasel Bikinis" at bounding box center [679, 257] width 108 height 13
